Goal: Task Accomplishment & Management: Use online tool/utility

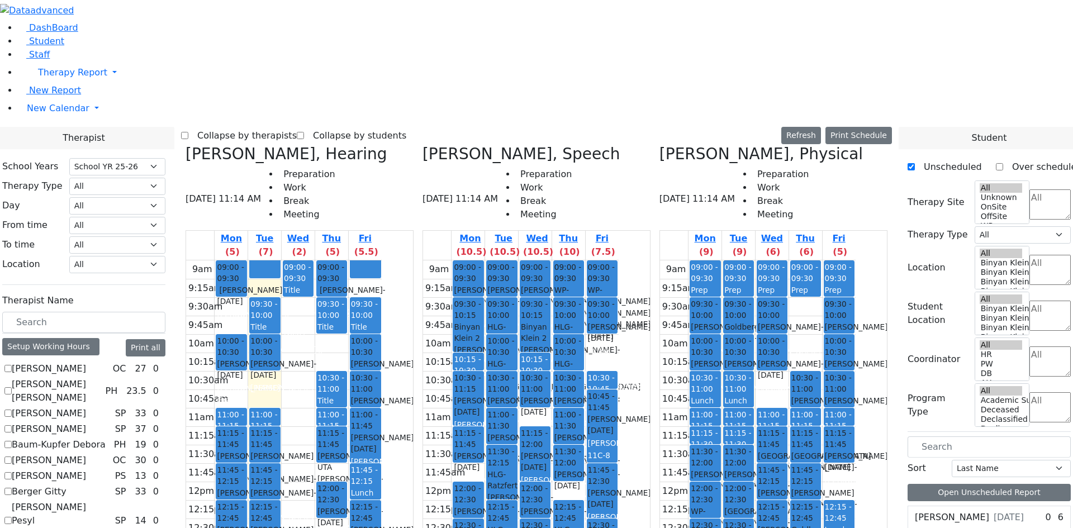
select select "212"
checkbox input "true"
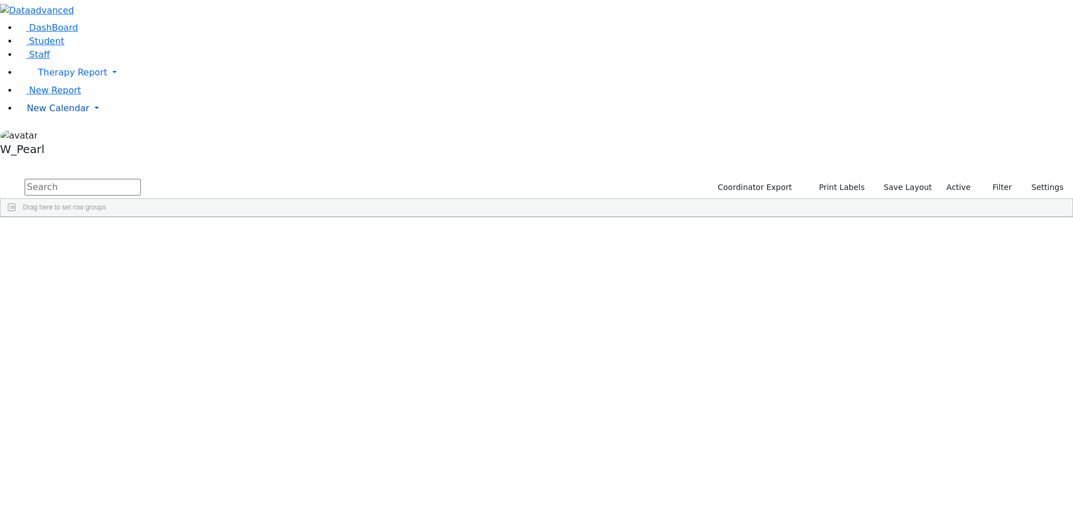
click at [46, 113] on span "New Calendar" at bounding box center [58, 108] width 63 height 11
click at [46, 137] on link "Calendar" at bounding box center [44, 130] width 40 height 13
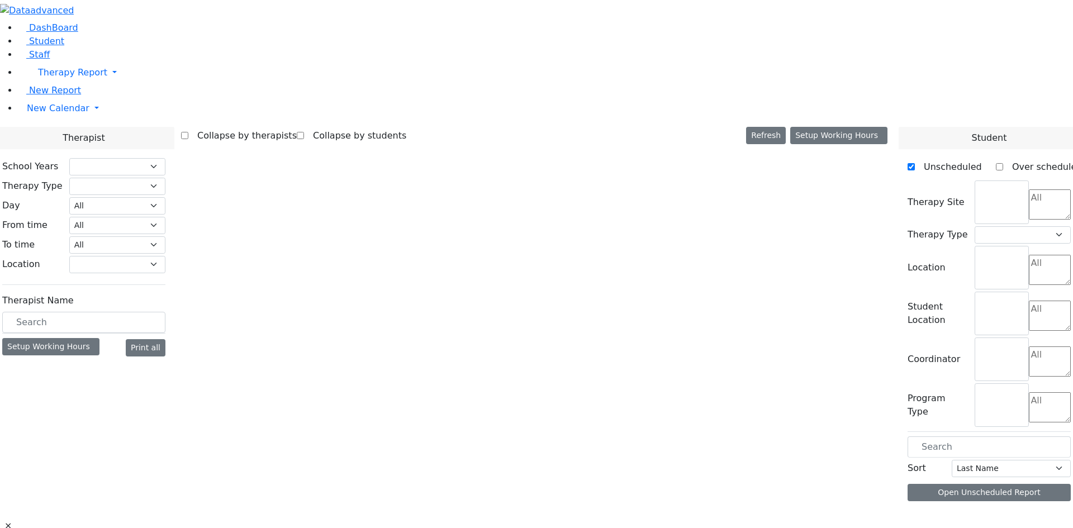
select select "212"
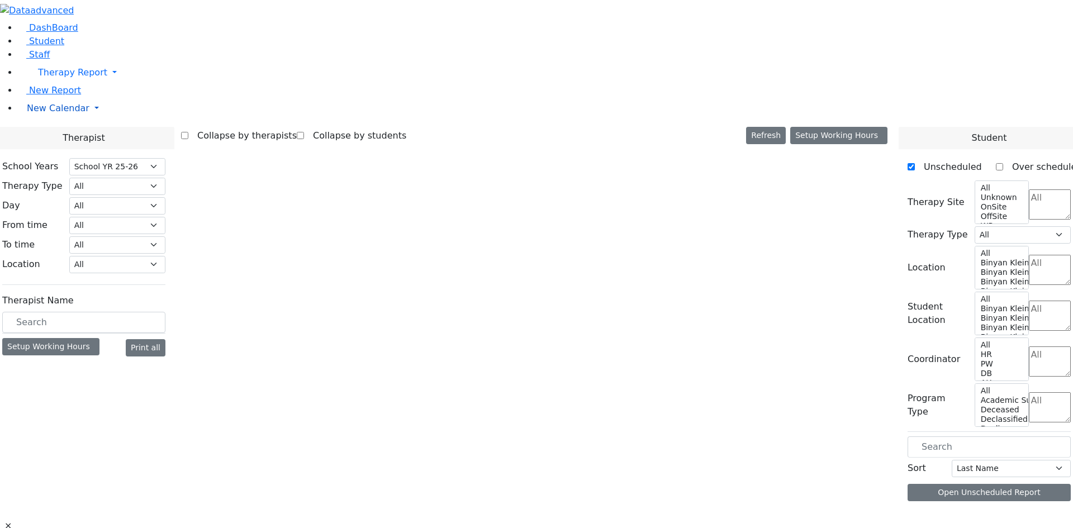
click at [48, 177] on body "Printing Please wait. Remaining time 10 seconds. Print Schedule Options Show Bi…" at bounding box center [536, 277] width 1073 height 555
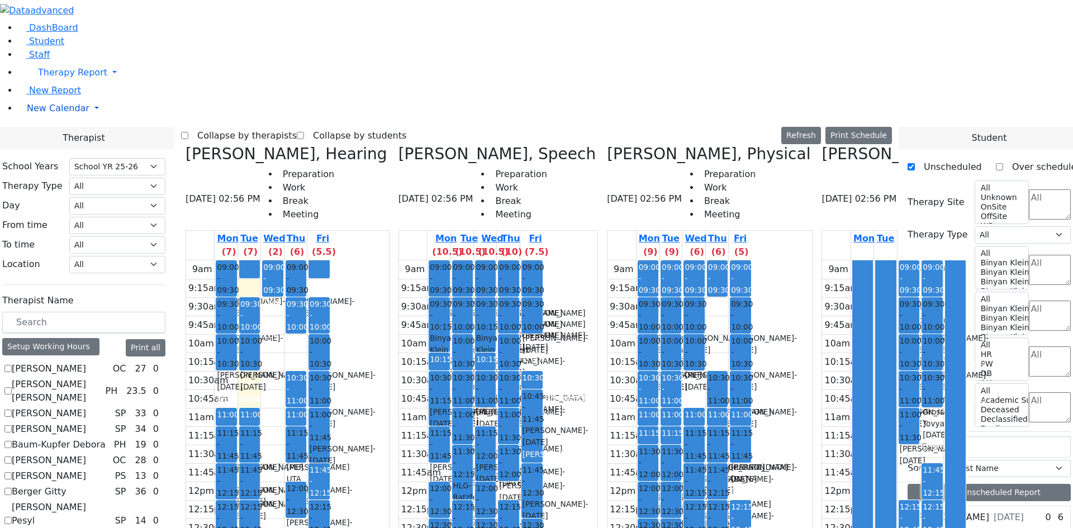
click at [54, 113] on span "New Calendar" at bounding box center [58, 108] width 63 height 11
click at [64, 136] on span "Calendar" at bounding box center [44, 130] width 40 height 11
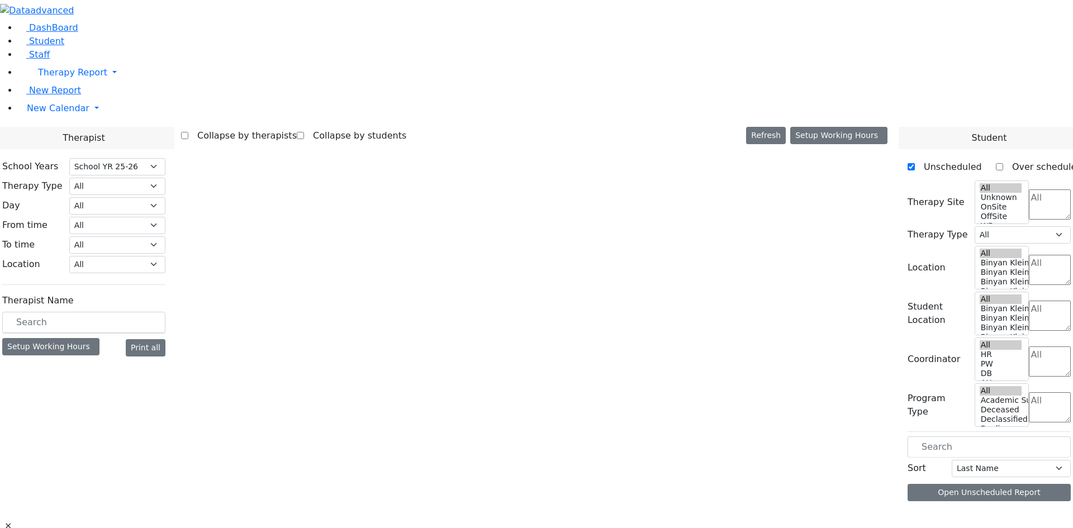
select select "212"
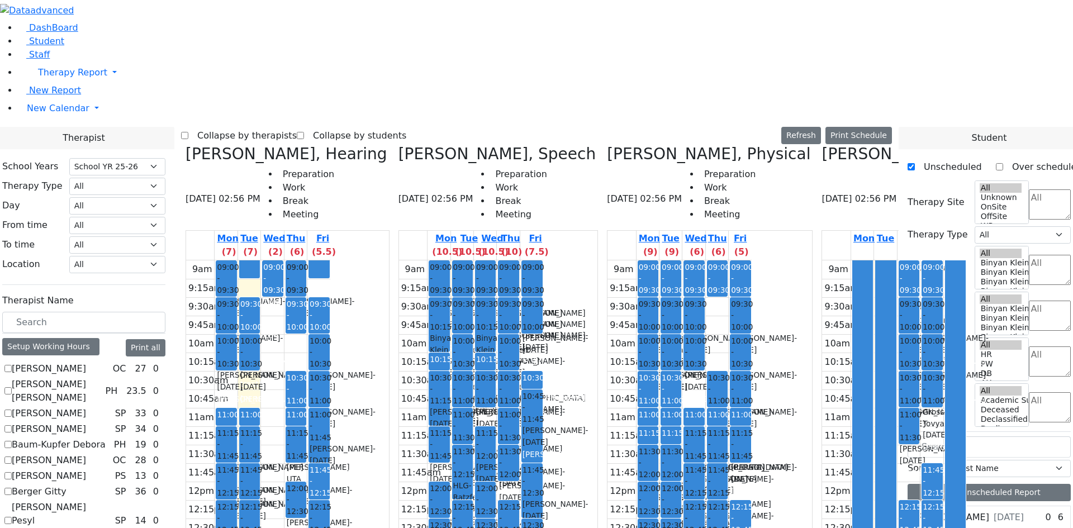
scroll to position [894, 0]
click at [293, 127] on label "Collapse by therapists" at bounding box center [242, 136] width 108 height 18
click at [188, 132] on input "Collapse by therapists" at bounding box center [184, 135] width 7 height 7
checkbox input "true"
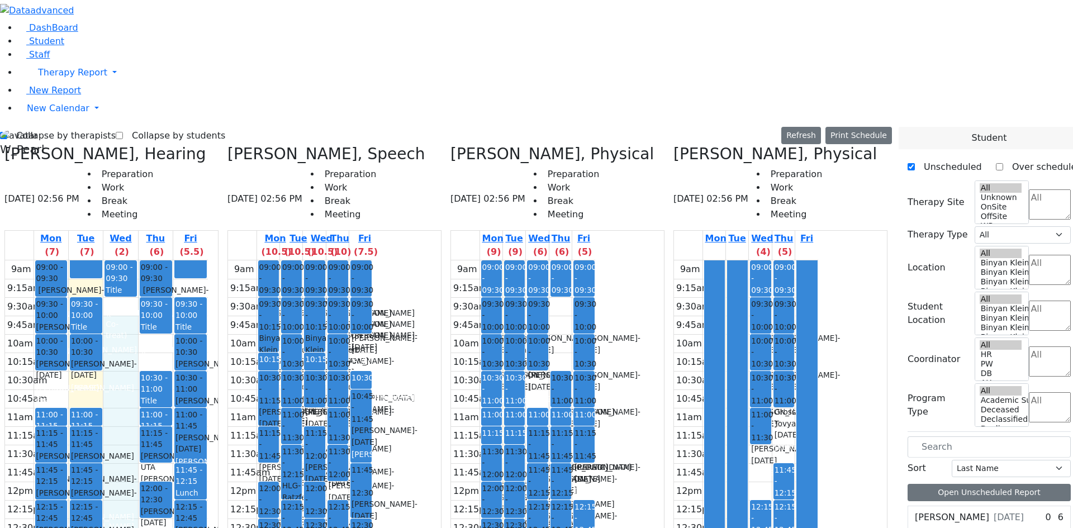
drag, startPoint x: 158, startPoint y: 111, endPoint x: 162, endPoint y: 125, distance: 14.4
drag, startPoint x: 162, startPoint y: 157, endPoint x: 170, endPoint y: 151, distance: 10.5
drag, startPoint x: 181, startPoint y: 146, endPoint x: 165, endPoint y: 165, distance: 24.3
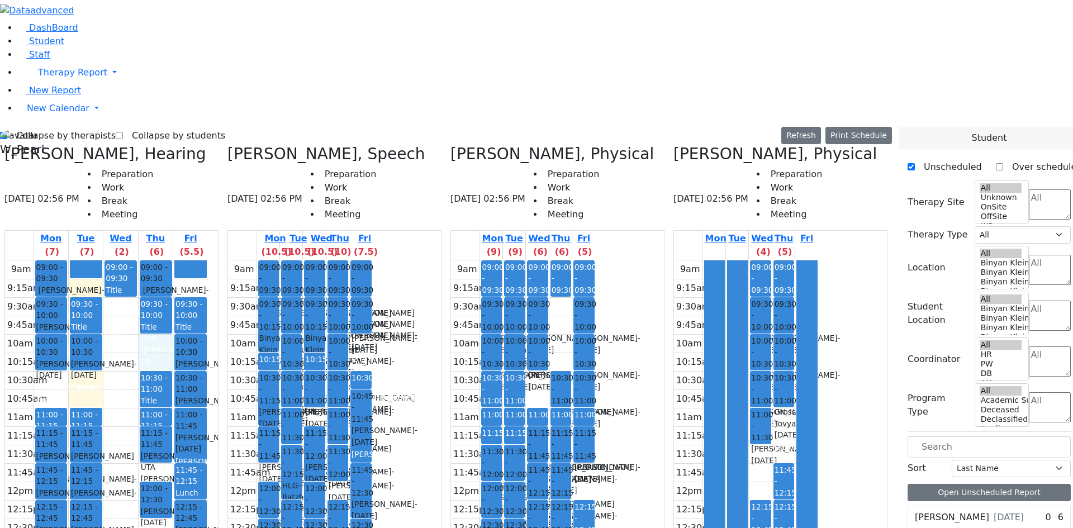
drag, startPoint x: 131, startPoint y: 186, endPoint x: 131, endPoint y: 193, distance: 7.8
drag, startPoint x: 91, startPoint y: 188, endPoint x: 93, endPoint y: 197, distance: 9.2
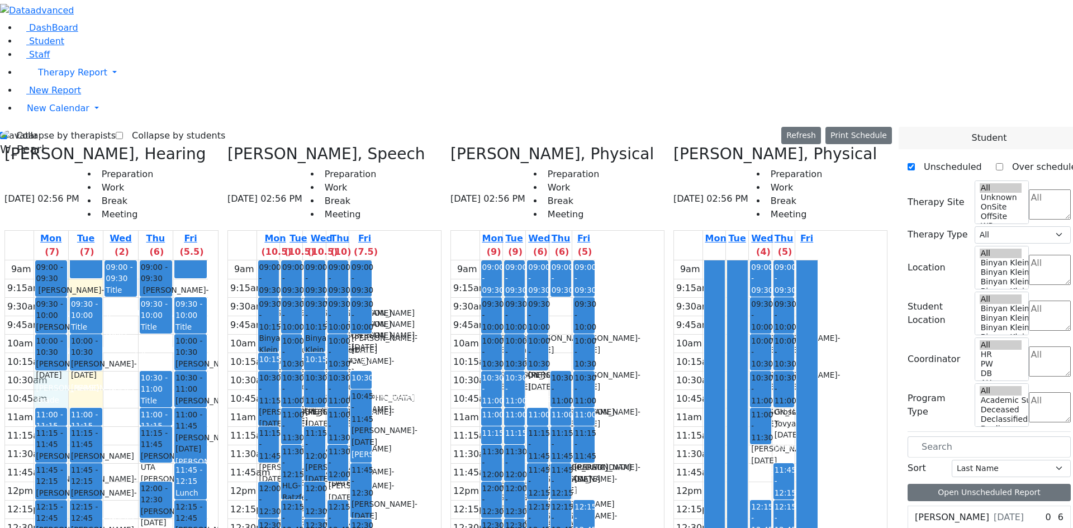
drag, startPoint x: 129, startPoint y: 188, endPoint x: 134, endPoint y: 201, distance: 13.8
drag, startPoint x: 139, startPoint y: 187, endPoint x: 134, endPoint y: 204, distance: 17.4
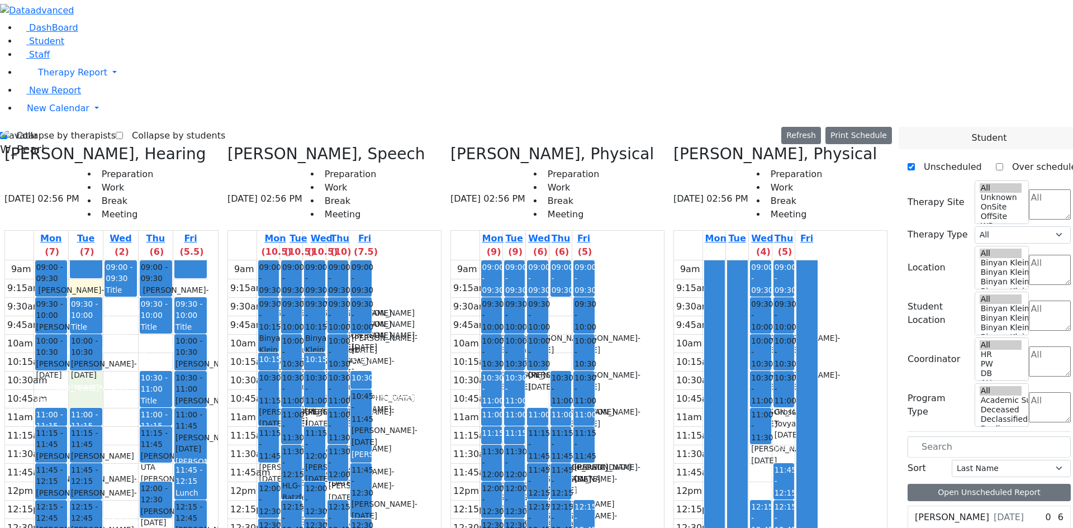
drag, startPoint x: 117, startPoint y: 183, endPoint x: 119, endPoint y: 200, distance: 17.5
drag, startPoint x: 157, startPoint y: 192, endPoint x: 156, endPoint y: 198, distance: 6.8
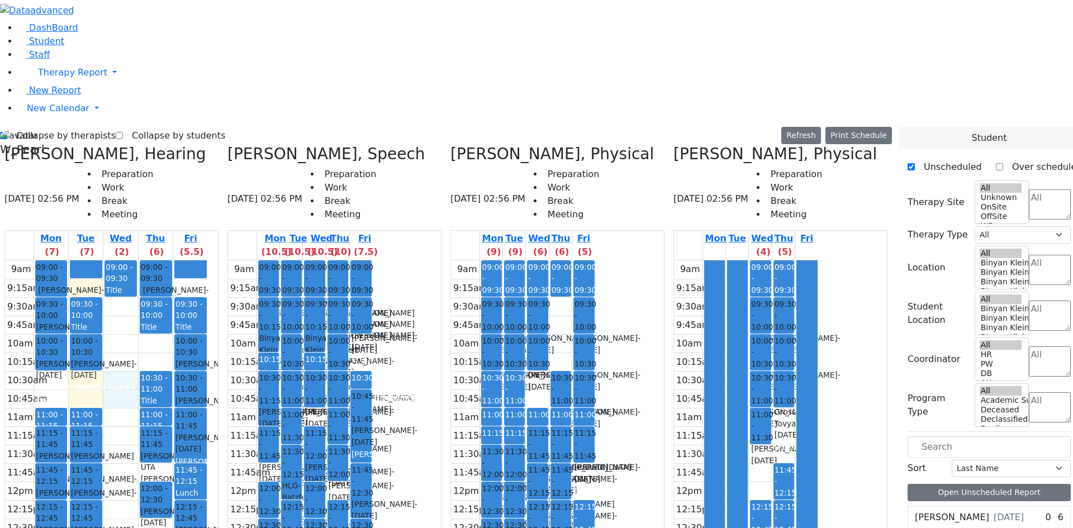
click at [804, 445] on td at bounding box center [761, 454] width 116 height 18
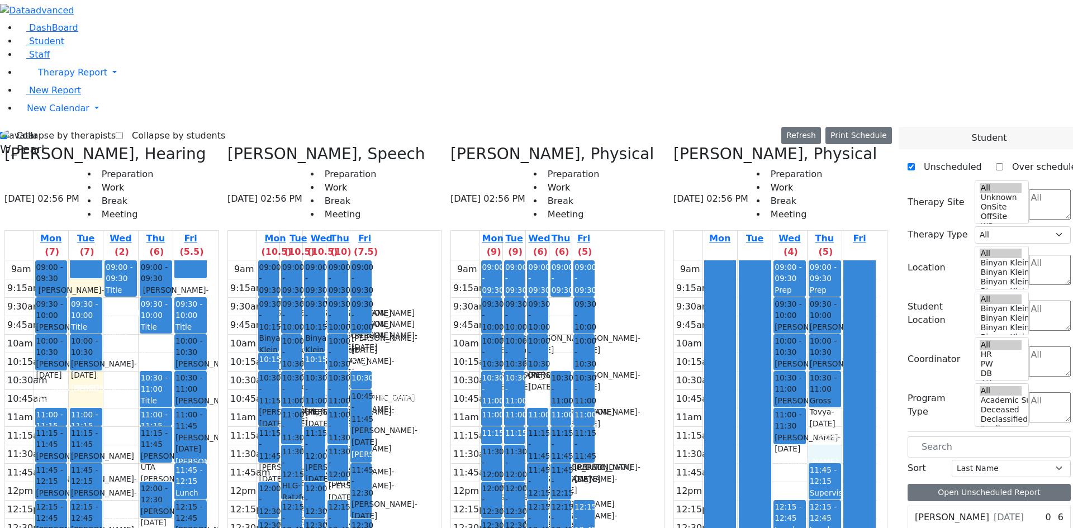
click at [803, 260] on div "9am 9:15am 9:30am 9:45am 10am 10:15am 10:30am 10:45am 11am 11:15am 11:30am 11:4…" at bounding box center [775, 481] width 203 height 443
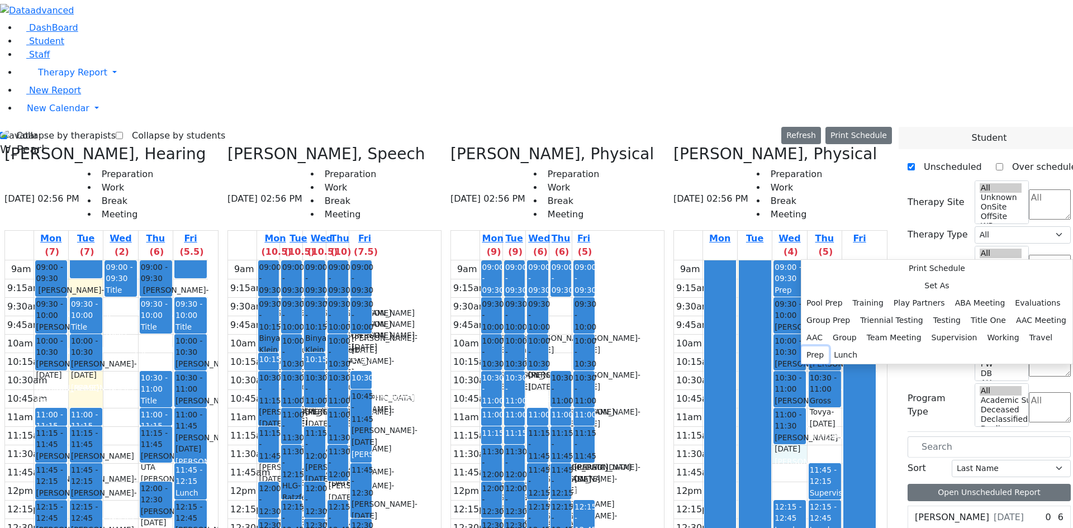
click at [829, 347] on button "Prep" at bounding box center [814, 355] width 27 height 17
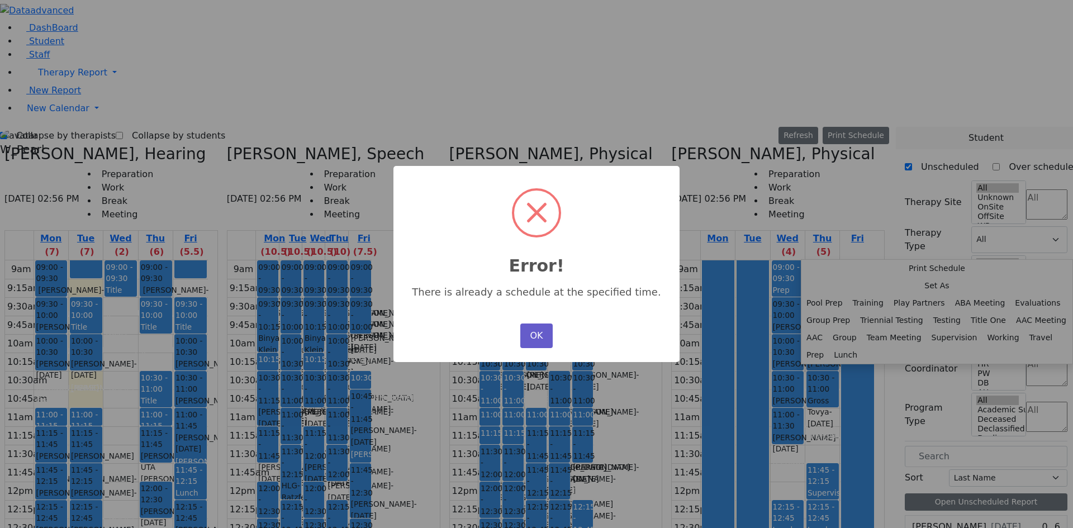
click at [548, 339] on button "OK" at bounding box center [536, 336] width 32 height 25
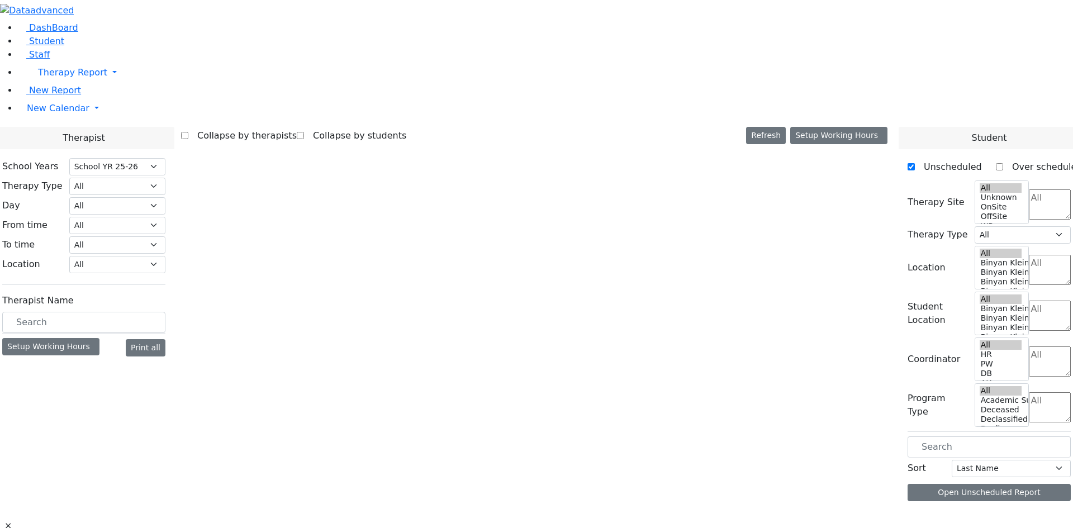
select select "212"
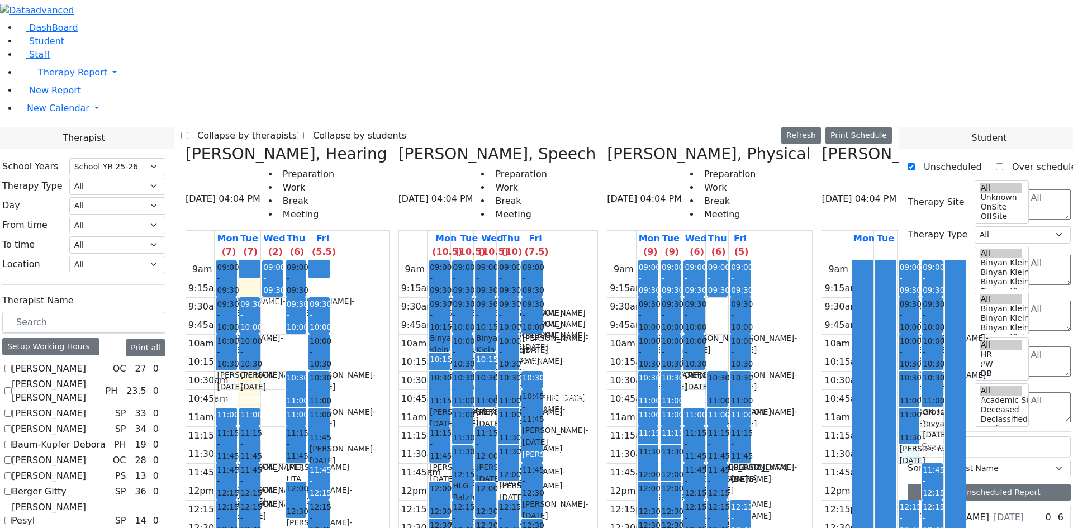
click at [898, 445] on div at bounding box center [909, 454] width 22 height 18
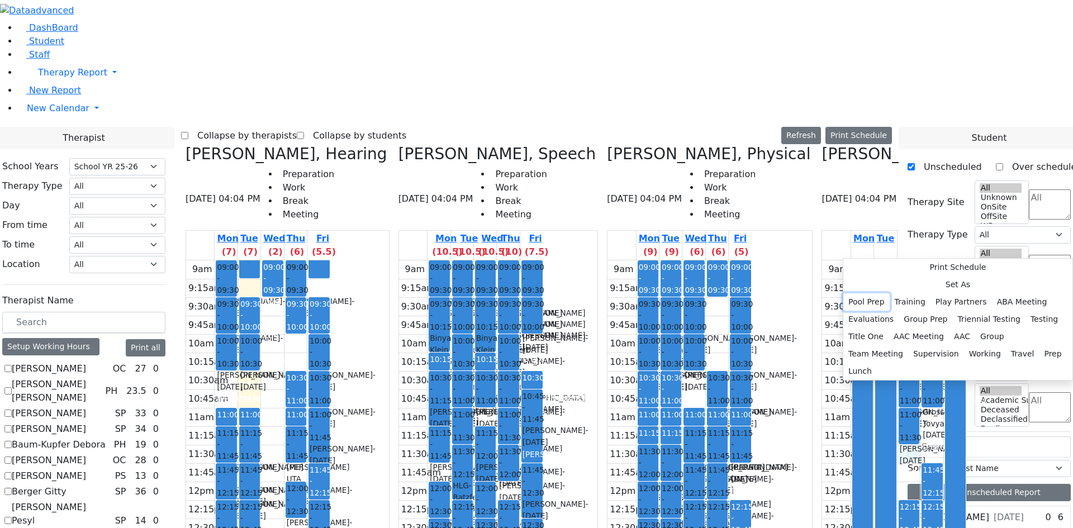
click at [890, 293] on button "Pool Prep" at bounding box center [866, 301] width 46 height 17
select select "3"
select select "11:30:00"
select select "11:45:00"
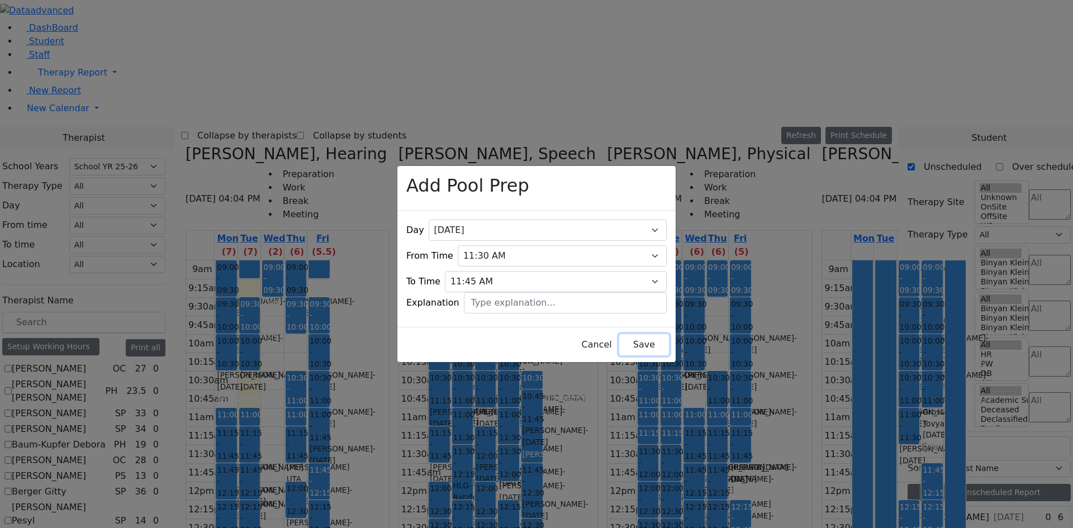
click at [623, 338] on button "Save" at bounding box center [644, 344] width 50 height 21
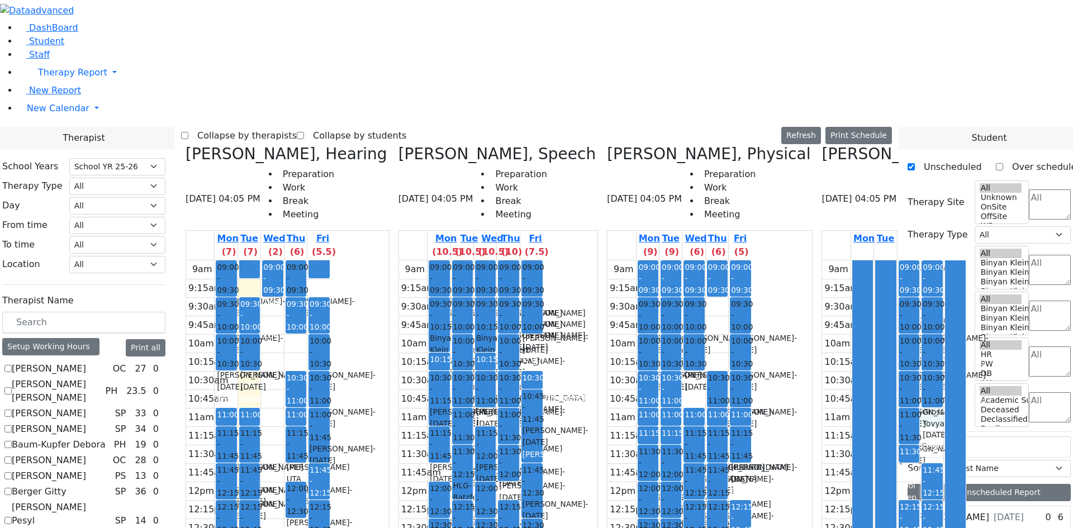
click at [868, 260] on div "9am 9:15am 9:30am 9:45am 10am 10:15am 10:30am 10:45am 11am 11:15am 11:30am 11:4…" at bounding box center [894, 481] width 144 height 443
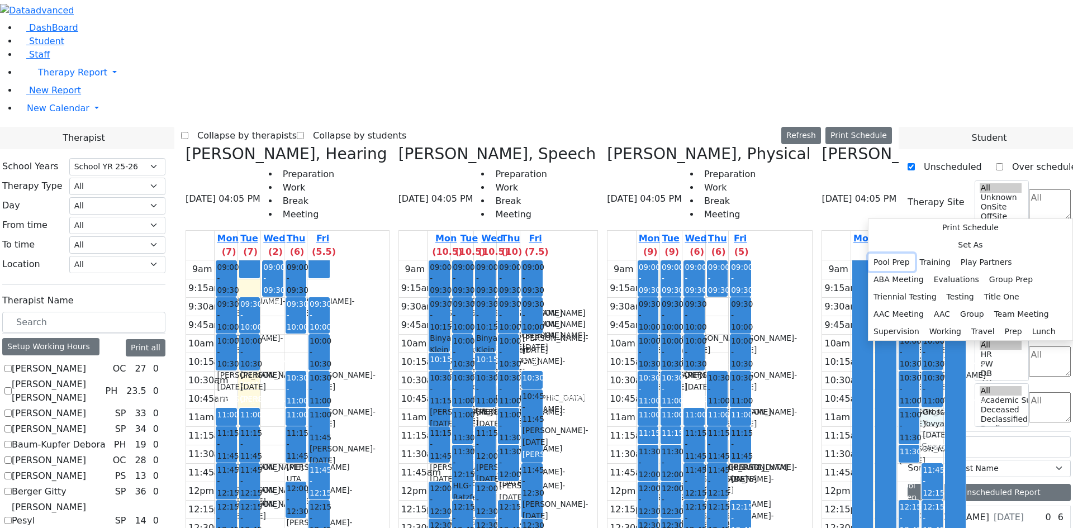
click at [915, 254] on button "Pool Prep" at bounding box center [892, 262] width 46 height 17
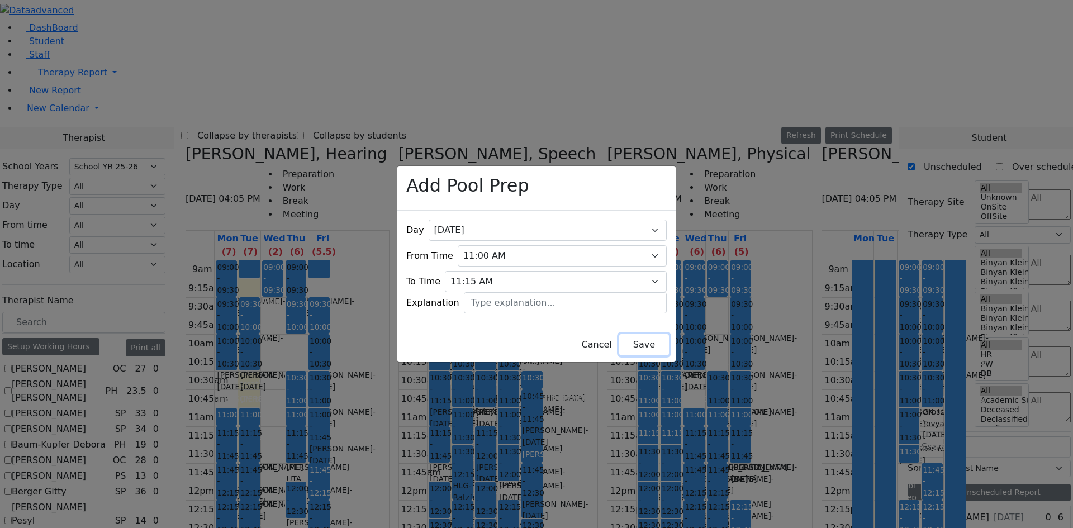
click at [619, 336] on button "Save" at bounding box center [644, 344] width 50 height 21
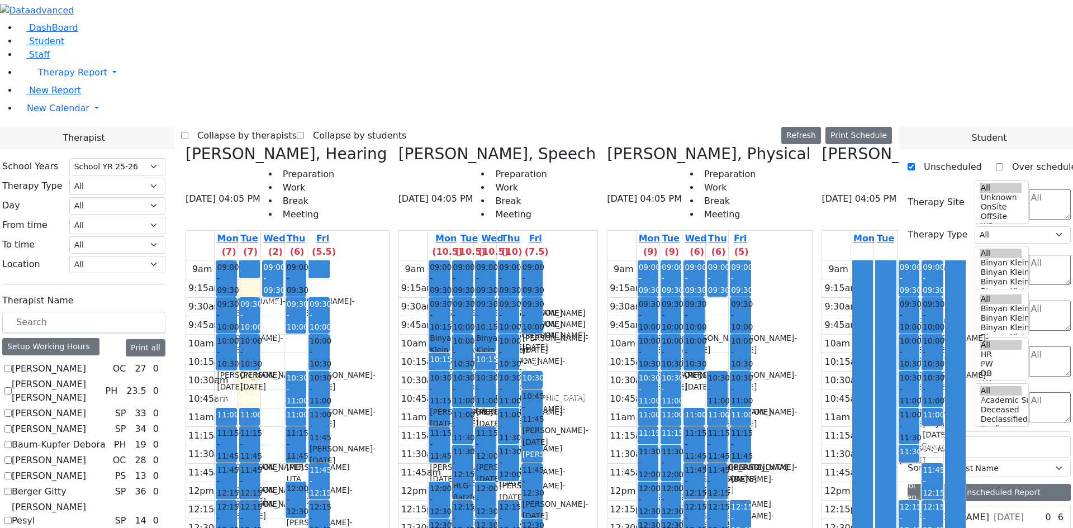
click at [883, 145] on div "[PERSON_NAME], Physical [DATE] 04:05 PM Preparation Work Break Meeting" at bounding box center [925, 188] width 206 height 86
click at [882, 127] on button "Print Schedule" at bounding box center [859, 135] width 67 height 17
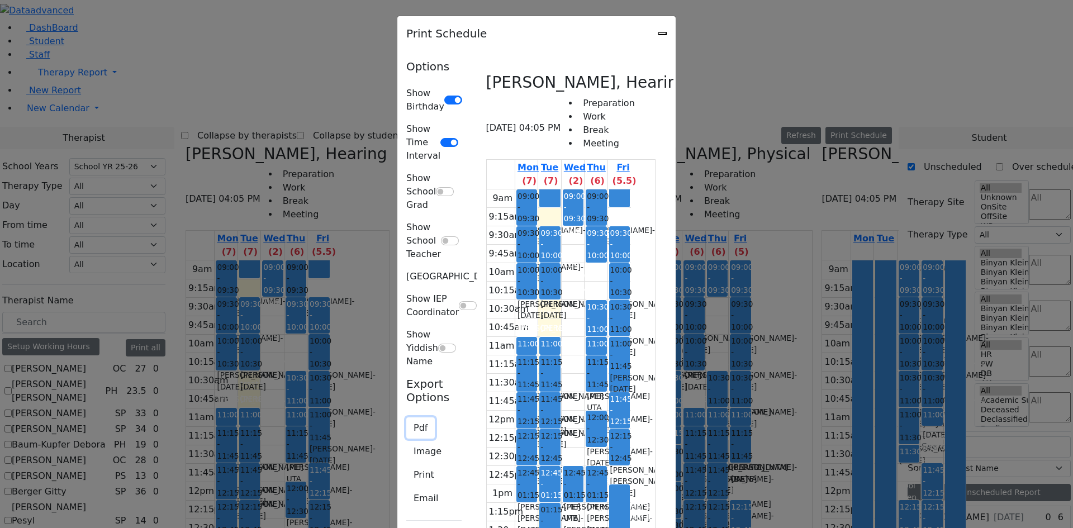
click at [406, 418] on button "Pdf" at bounding box center [420, 428] width 29 height 21
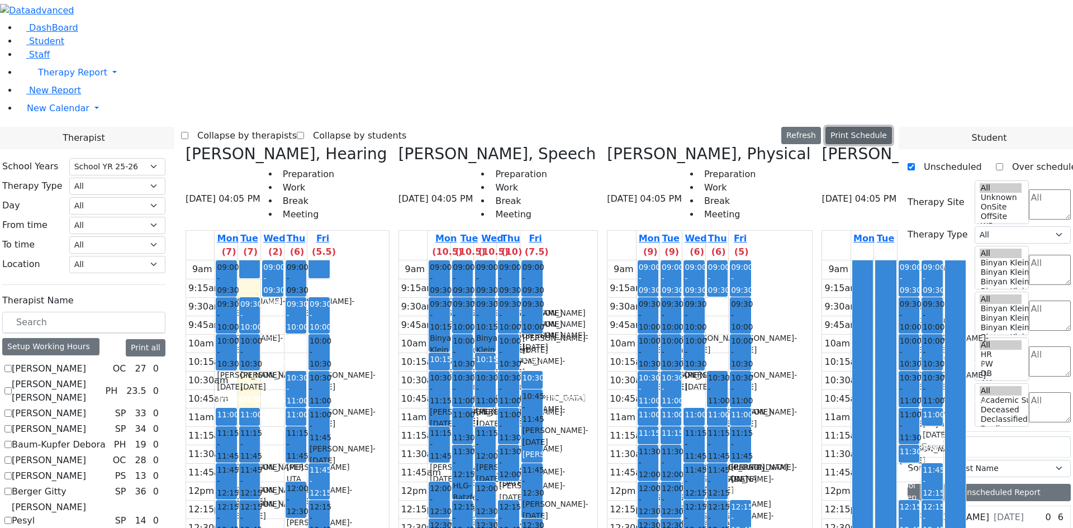
click at [892, 127] on button "Print Schedule" at bounding box center [859, 135] width 67 height 17
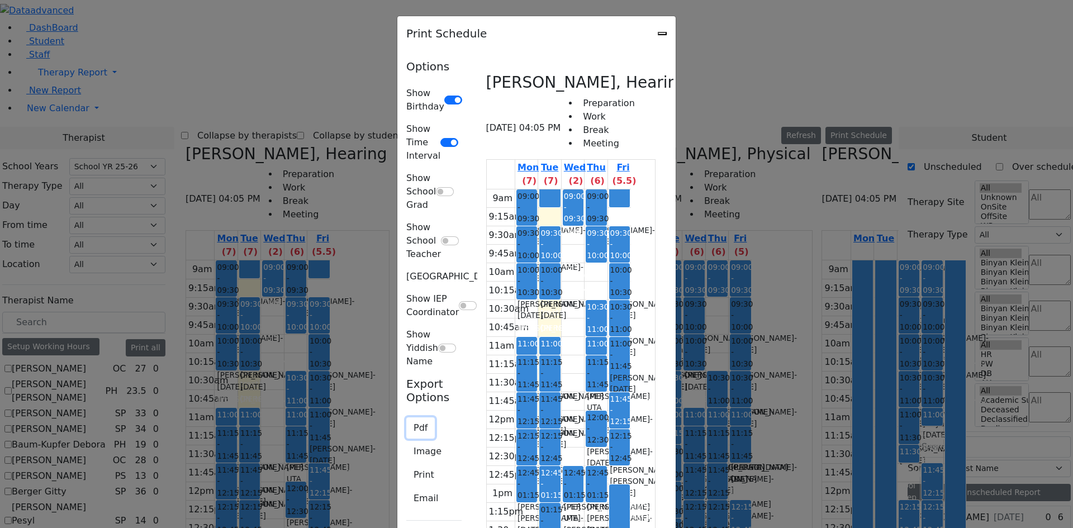
click at [406, 418] on button "Pdf" at bounding box center [420, 428] width 29 height 21
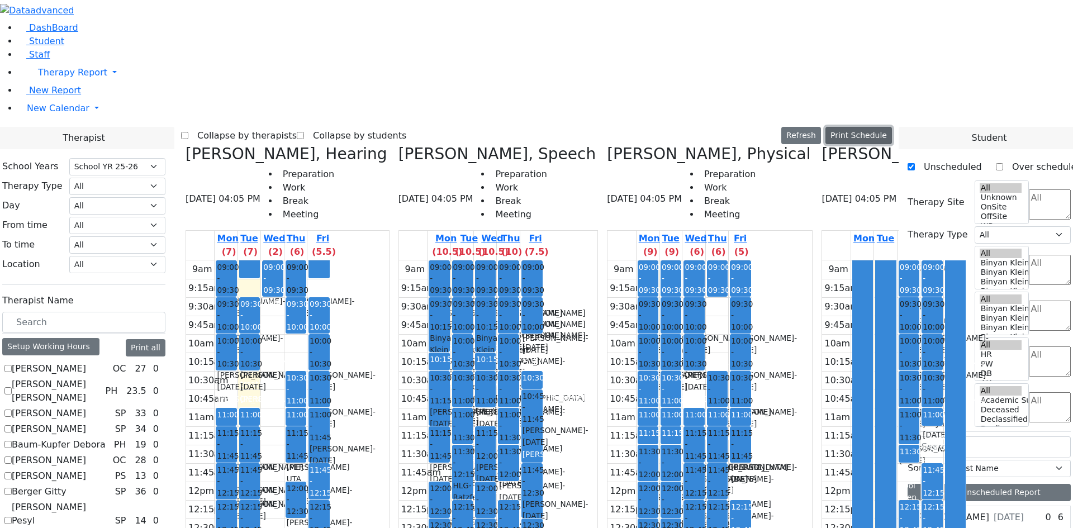
click at [858, 127] on button "Print Schedule" at bounding box center [859, 135] width 67 height 17
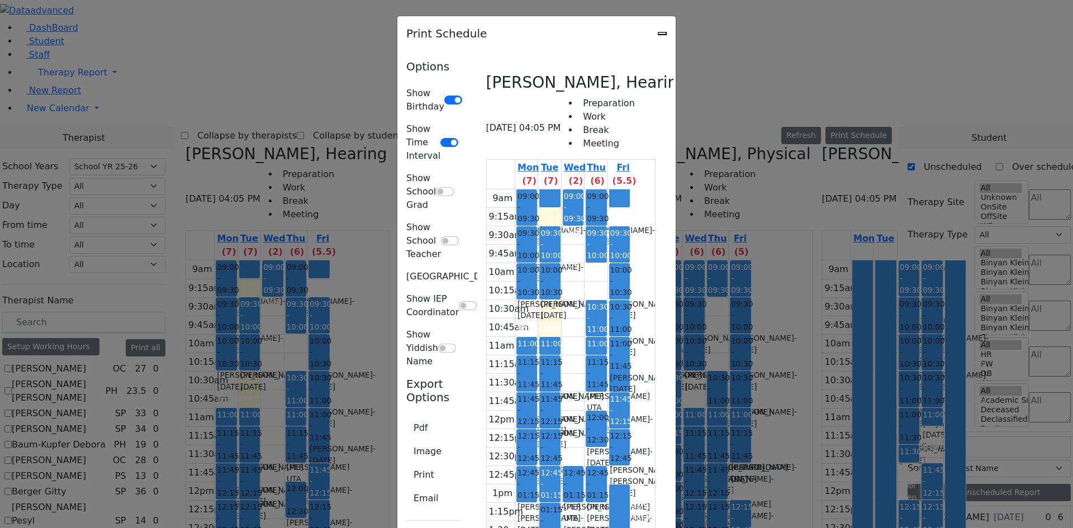
click at [662, 34] on icon "Close" at bounding box center [662, 34] width 0 height 0
